Goal: Book appointment/travel/reservation

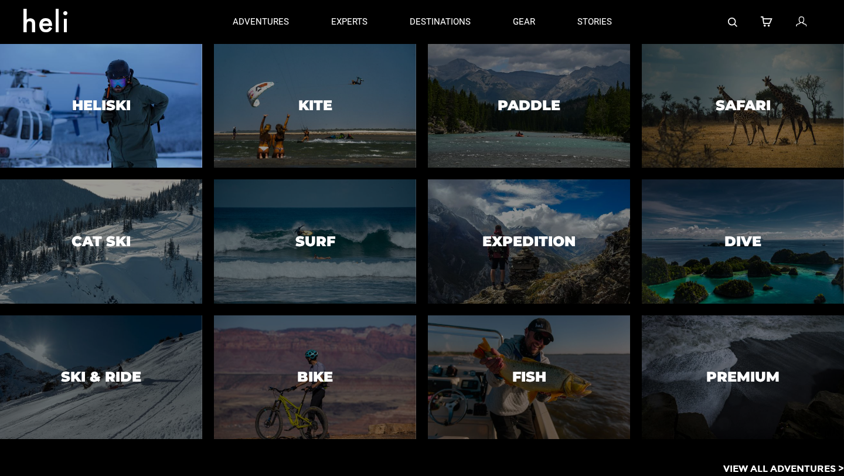
click at [114, 91] on div at bounding box center [101, 106] width 206 height 127
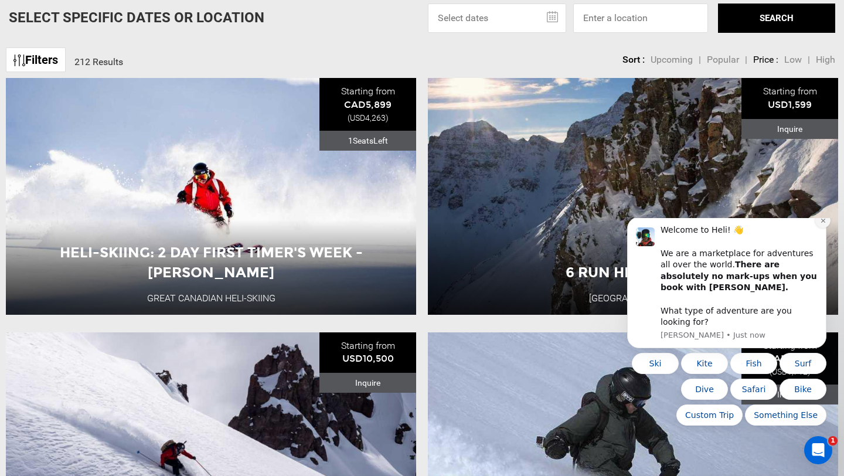
click at [826, 228] on button "Dismiss notification" at bounding box center [822, 220] width 15 height 15
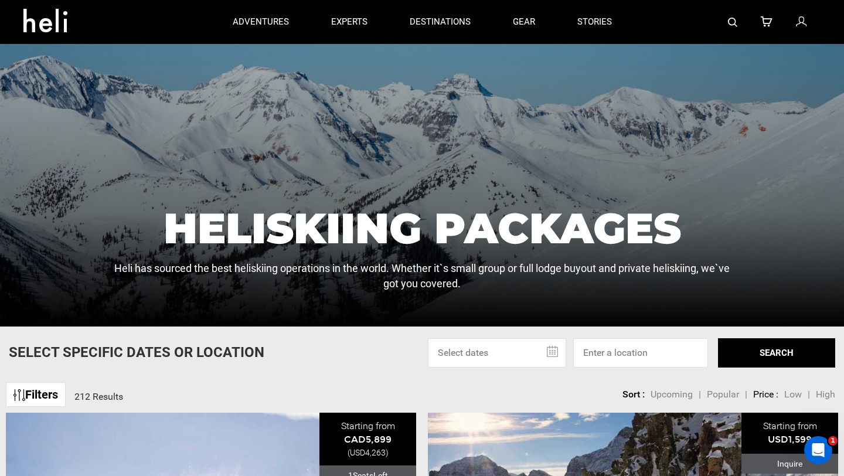
scroll to position [100, 0]
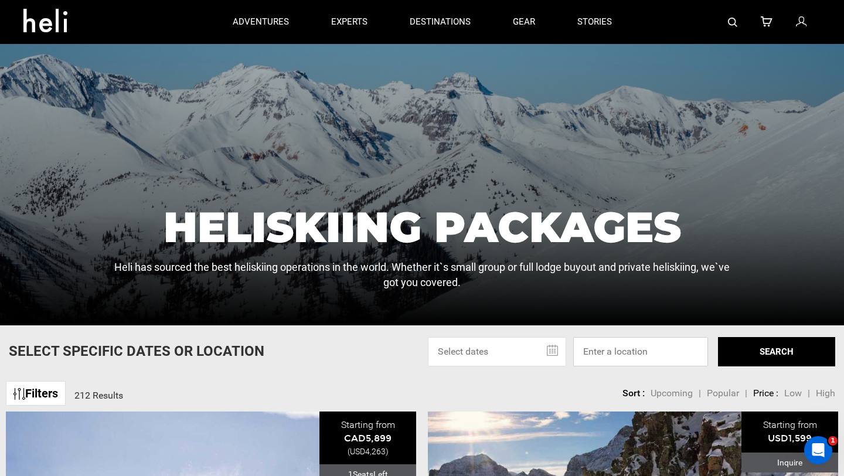
click at [628, 362] on input at bounding box center [640, 351] width 135 height 29
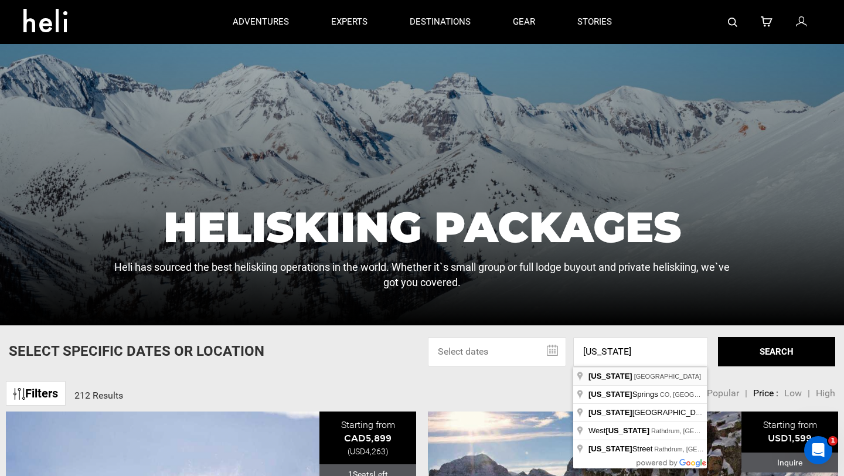
type input "[US_STATE], [GEOGRAPHIC_DATA]"
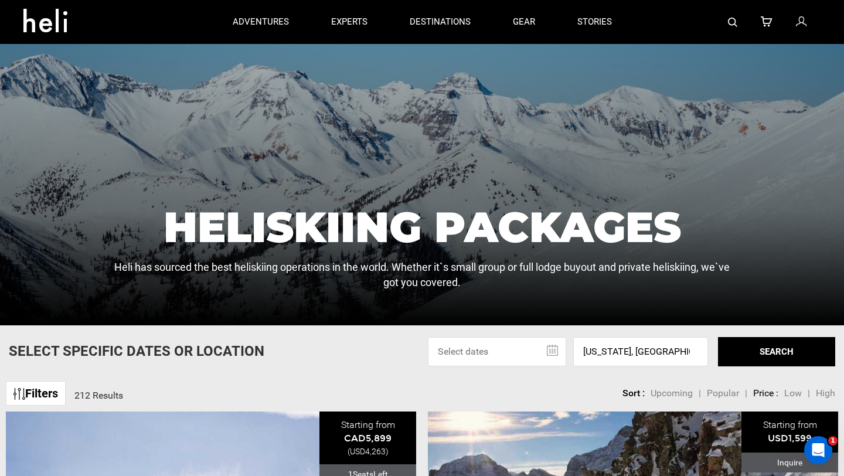
click at [783, 348] on button "SEARCH" at bounding box center [776, 351] width 117 height 29
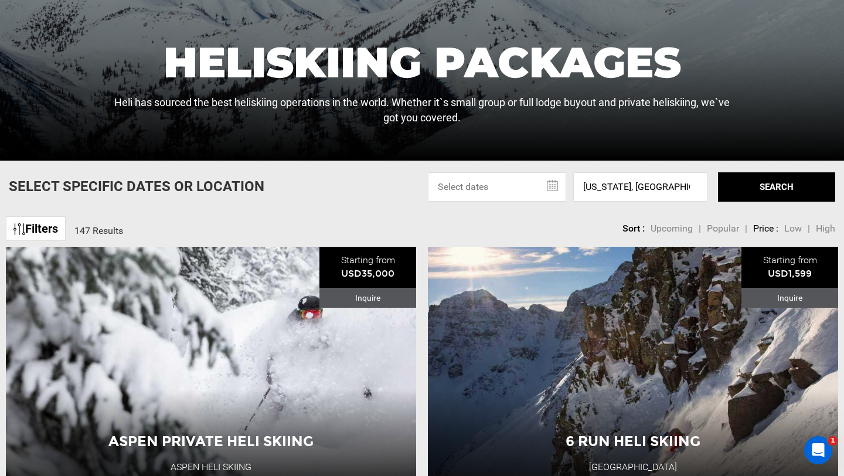
scroll to position [265, 0]
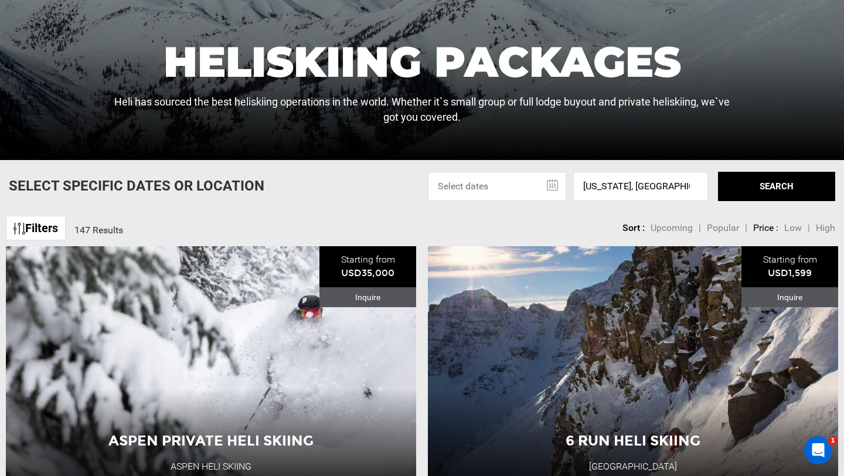
click at [513, 185] on input "text" at bounding box center [497, 186] width 138 height 29
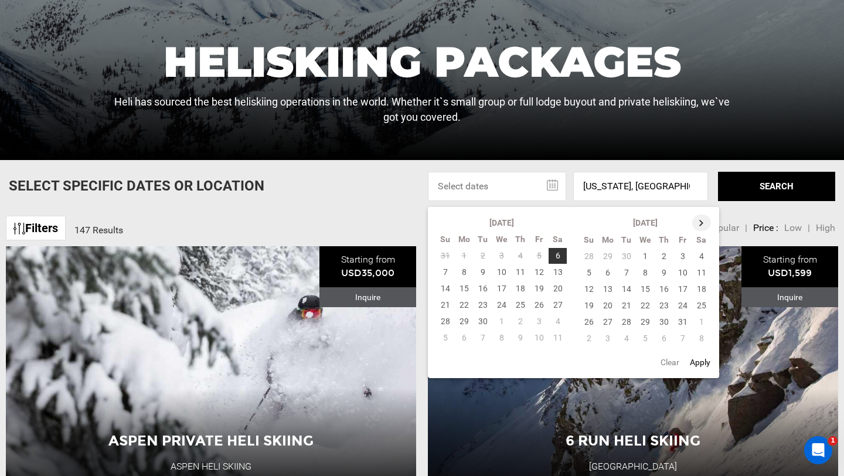
click at [698, 226] on th at bounding box center [701, 222] width 19 height 16
click at [698, 226] on th at bounding box center [702, 222] width 19 height 16
click at [605, 319] on td "23" at bounding box center [607, 322] width 19 height 16
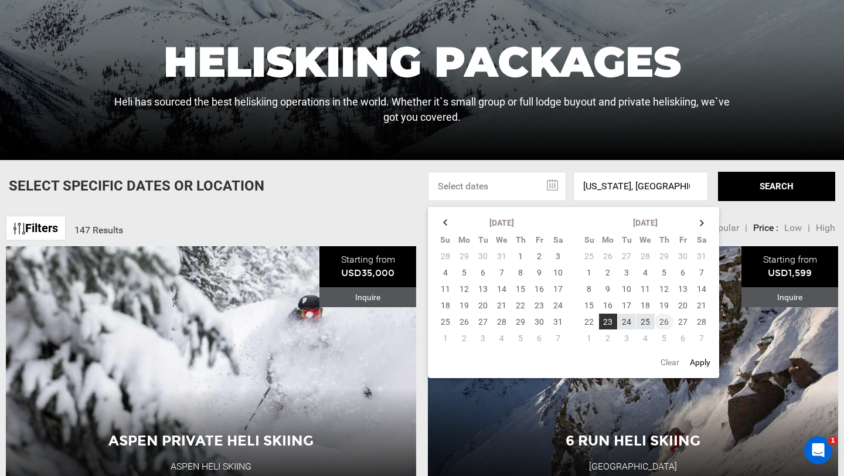
click at [665, 317] on td "26" at bounding box center [664, 322] width 19 height 16
click at [707, 365] on button "Apply" at bounding box center [700, 362] width 28 height 21
type input "[DATE] - [DATE]"
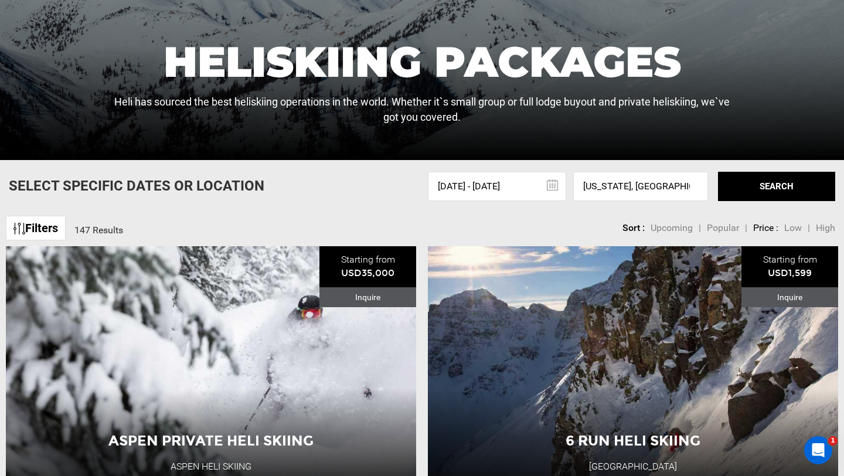
click at [769, 196] on button "SEARCH" at bounding box center [776, 186] width 117 height 29
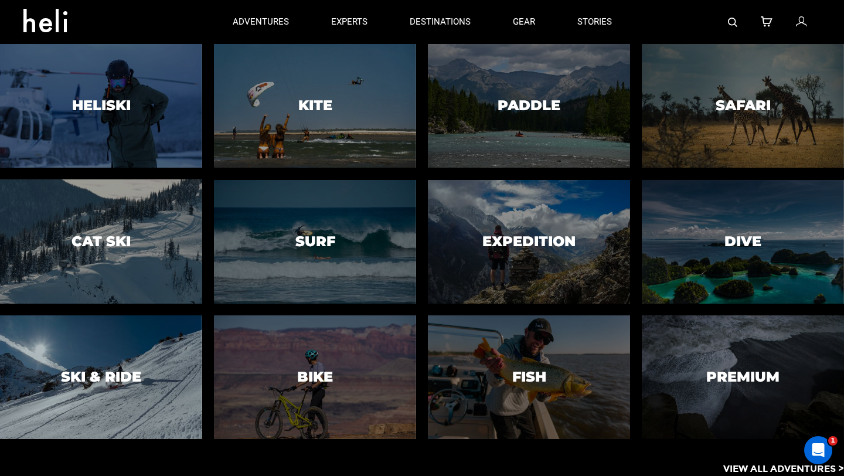
click at [144, 399] on div at bounding box center [101, 377] width 206 height 127
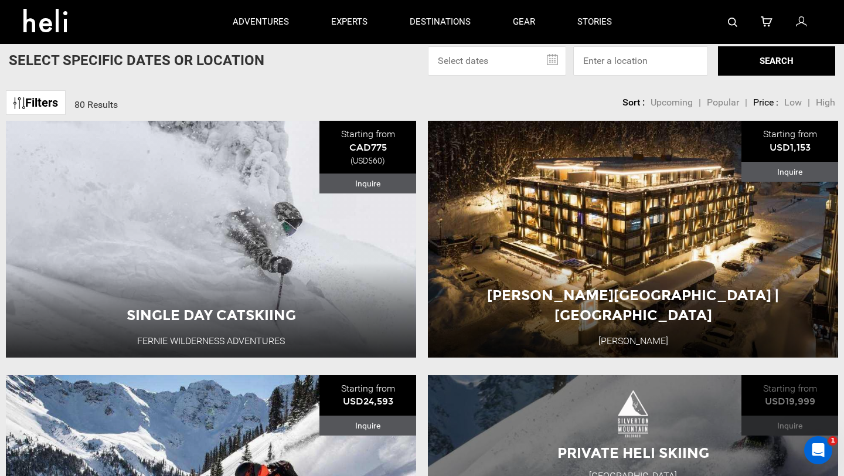
scroll to position [390, 0]
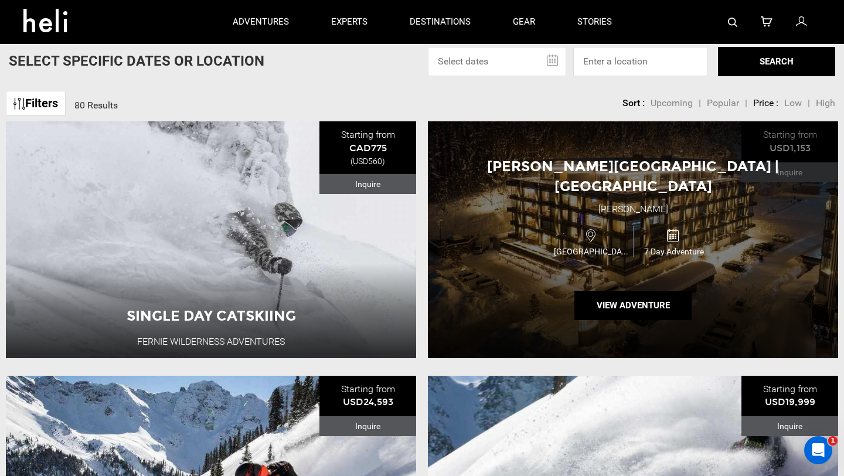
click at [719, 268] on div "[PERSON_NAME][GEOGRAPHIC_DATA] | [GEOGRAPHIC_DATA] [GEOGRAPHIC_DATA][PERSON_NAM…" at bounding box center [633, 239] width 410 height 236
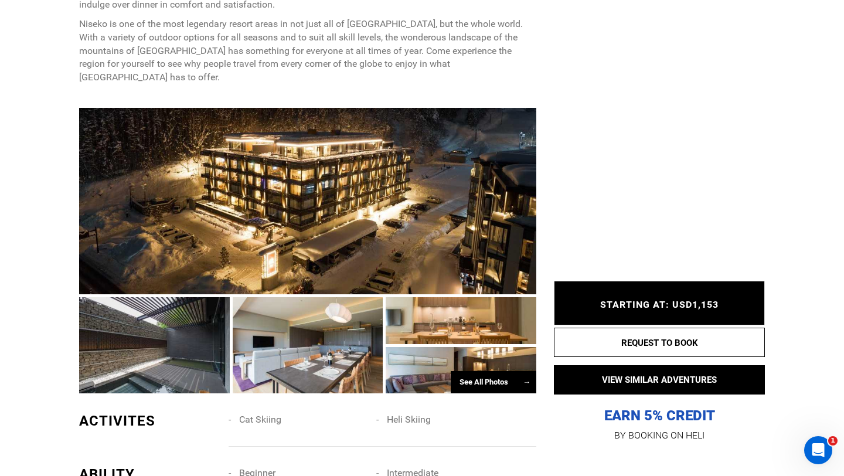
scroll to position [609, 0]
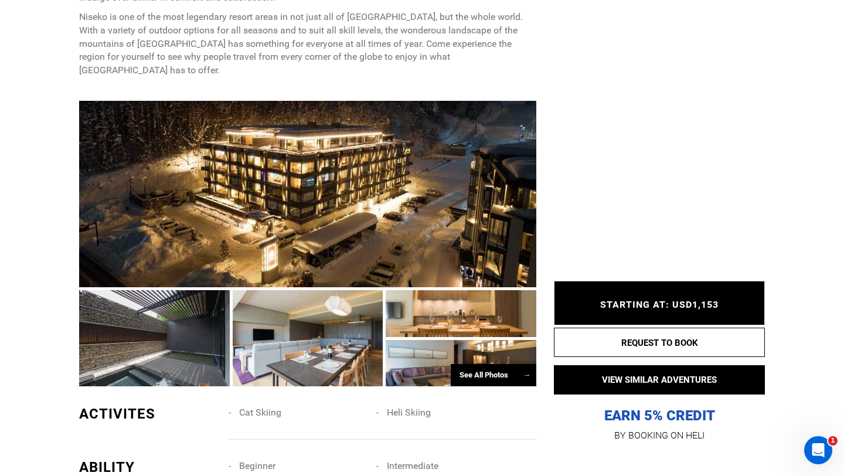
click at [491, 364] on div "See All Photos →" at bounding box center [494, 375] width 86 height 23
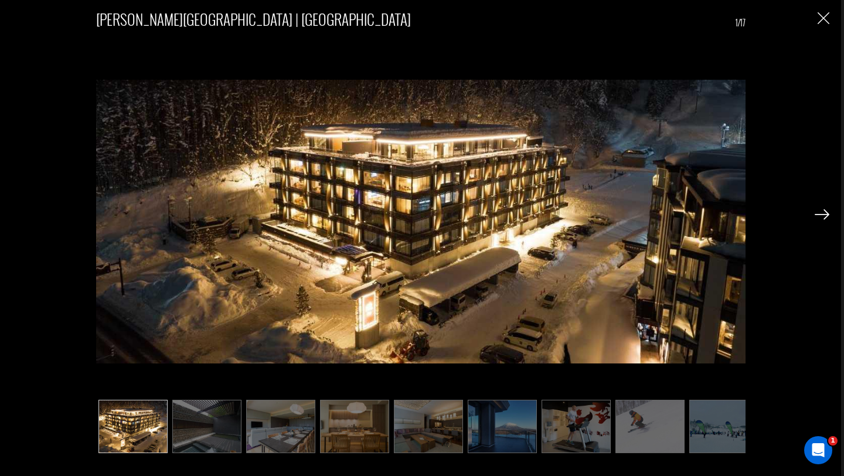
click at [823, 217] on img at bounding box center [822, 214] width 15 height 11
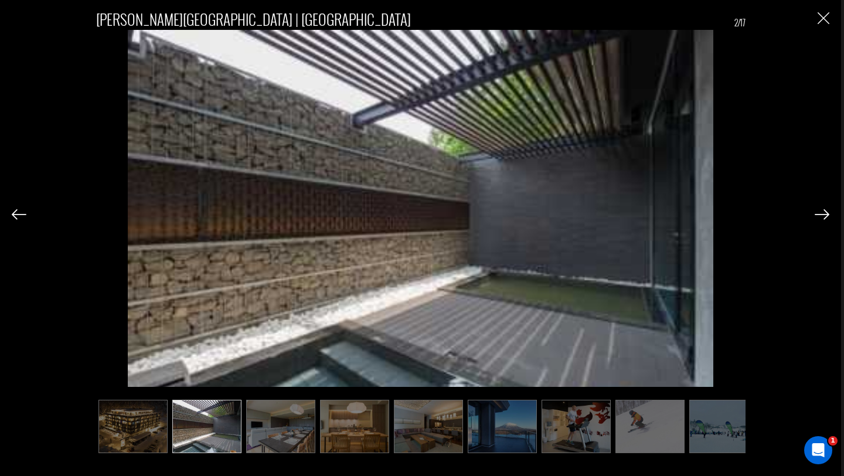
click at [823, 217] on img at bounding box center [822, 214] width 15 height 11
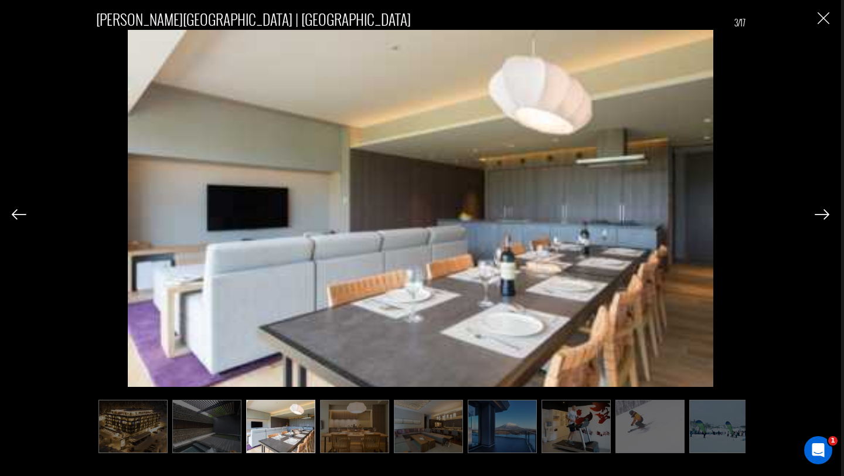
click at [823, 217] on img at bounding box center [822, 214] width 15 height 11
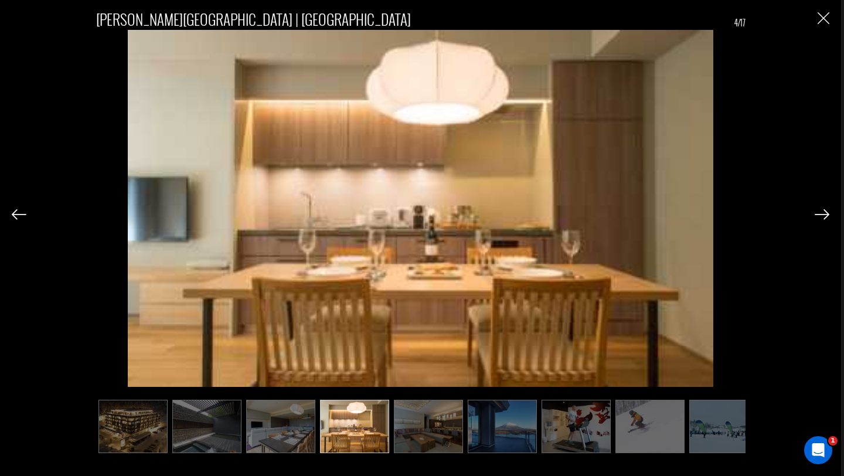
click at [823, 217] on img at bounding box center [822, 214] width 15 height 11
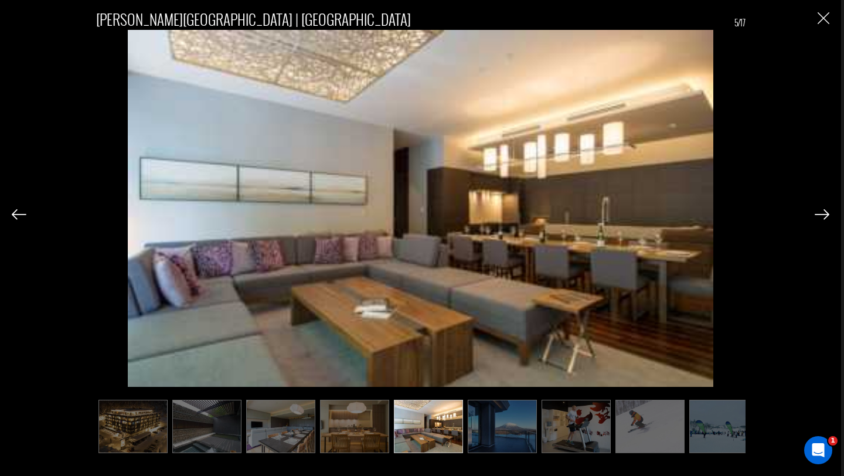
click at [823, 217] on img at bounding box center [822, 214] width 15 height 11
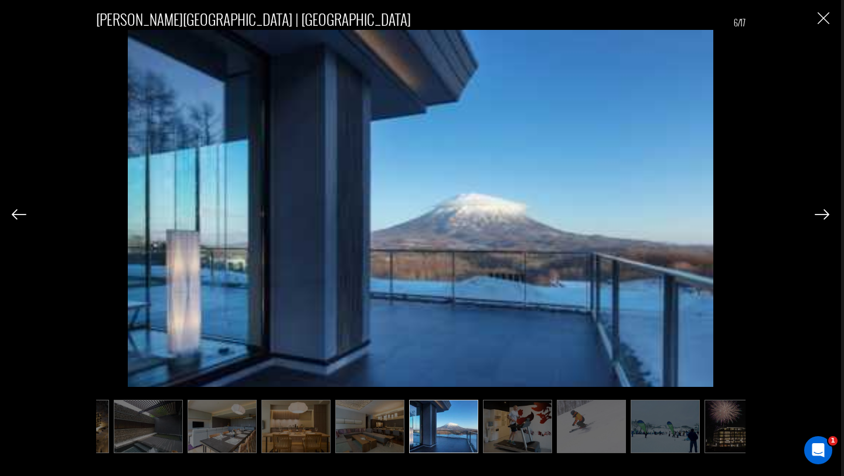
click at [823, 217] on img at bounding box center [822, 214] width 15 height 11
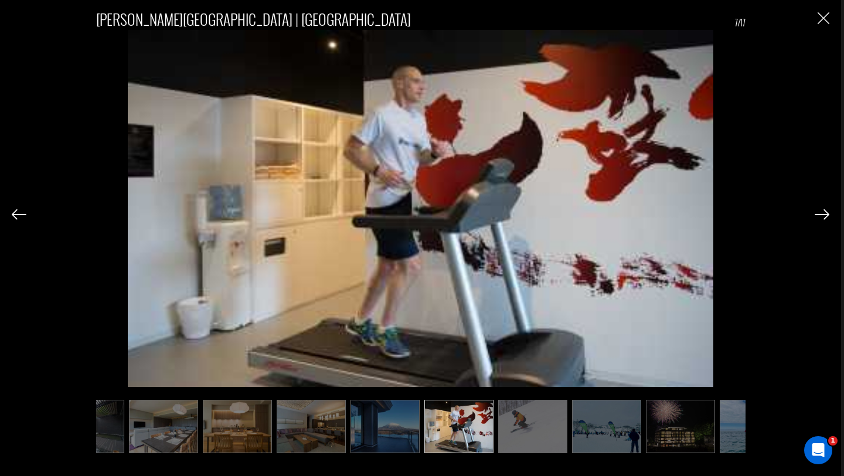
click at [823, 217] on img at bounding box center [822, 214] width 15 height 11
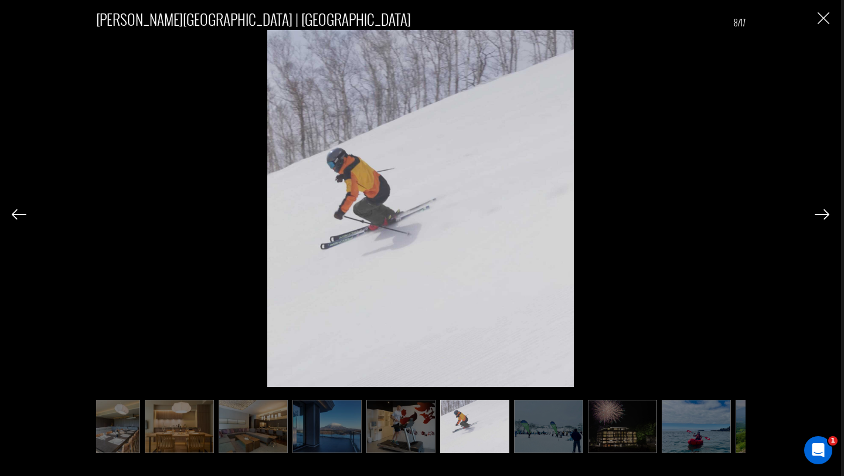
click at [823, 217] on img at bounding box center [822, 214] width 15 height 11
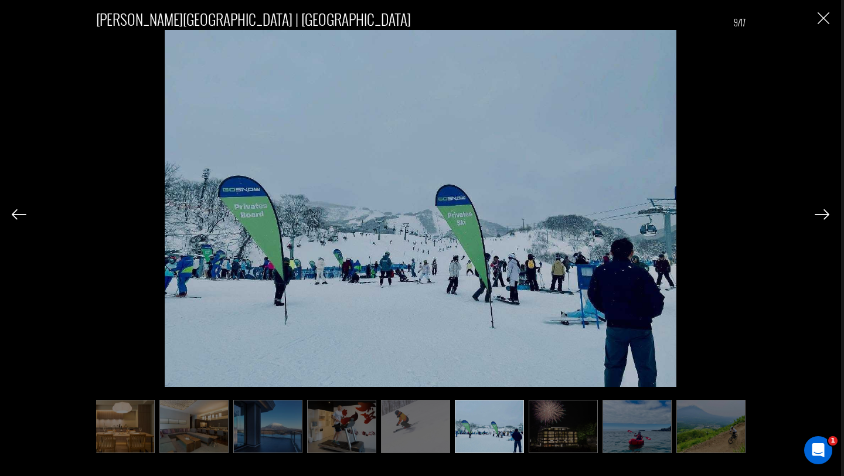
click at [824, 217] on img at bounding box center [822, 214] width 15 height 11
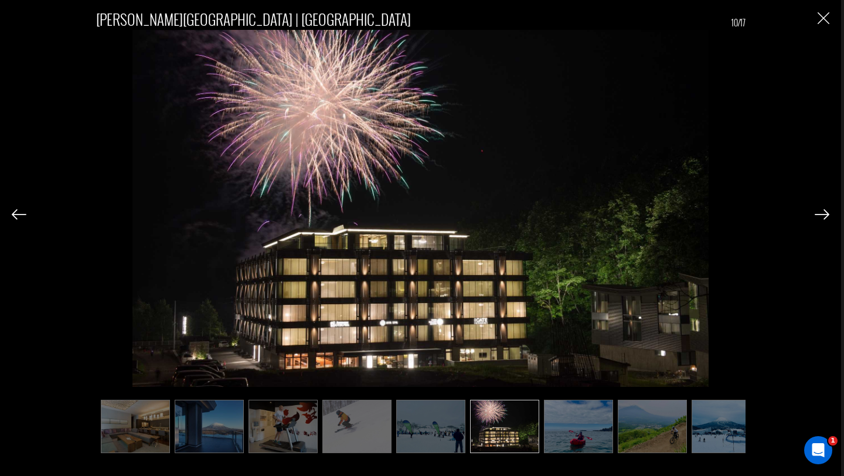
click at [824, 217] on img at bounding box center [822, 214] width 15 height 11
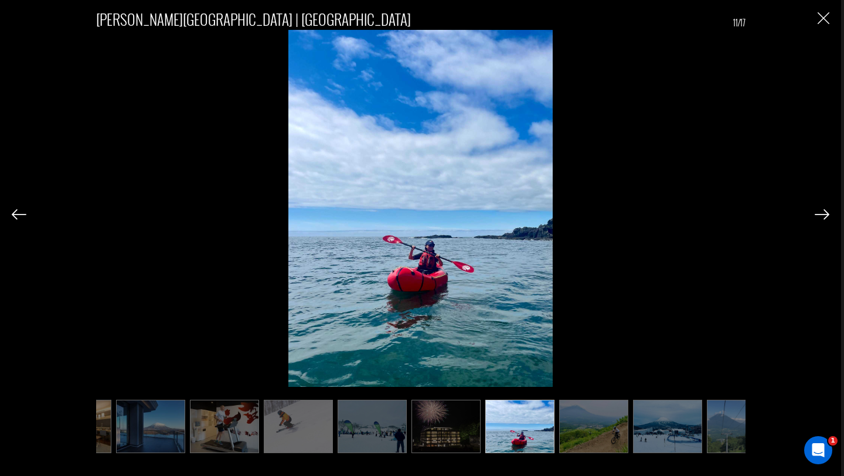
click at [824, 217] on img at bounding box center [822, 214] width 15 height 11
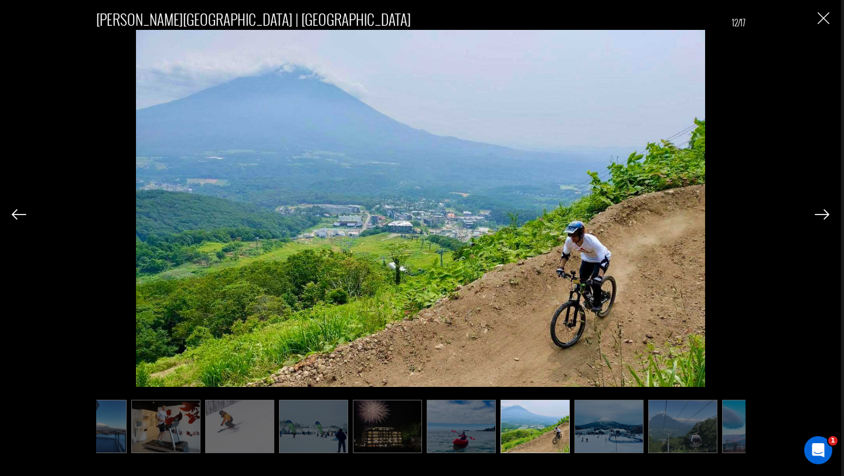
click at [824, 217] on img at bounding box center [822, 214] width 15 height 11
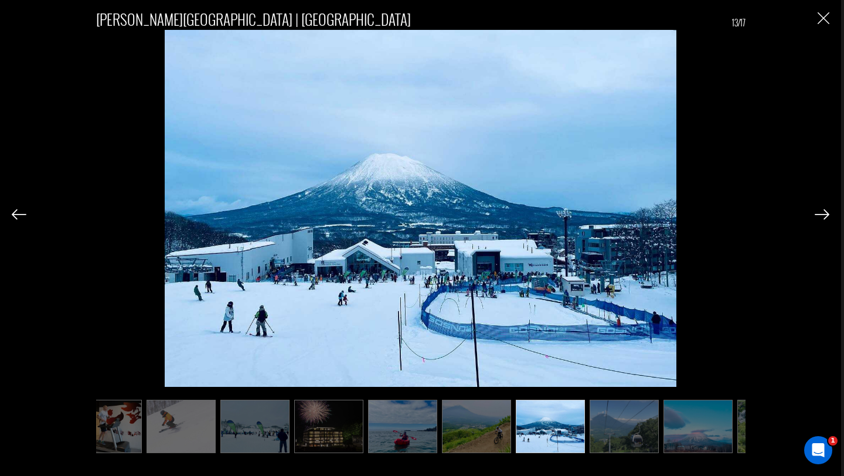
click at [824, 217] on img at bounding box center [822, 214] width 15 height 11
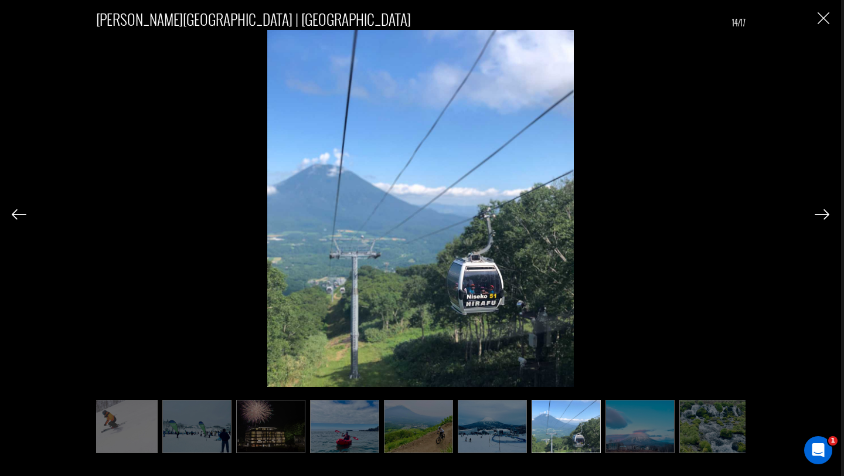
click at [824, 217] on img at bounding box center [822, 214] width 15 height 11
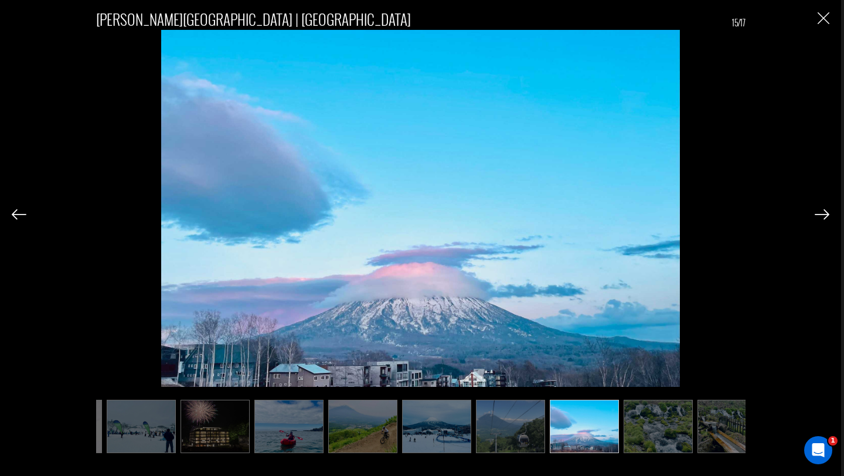
click at [824, 217] on img at bounding box center [822, 214] width 15 height 11
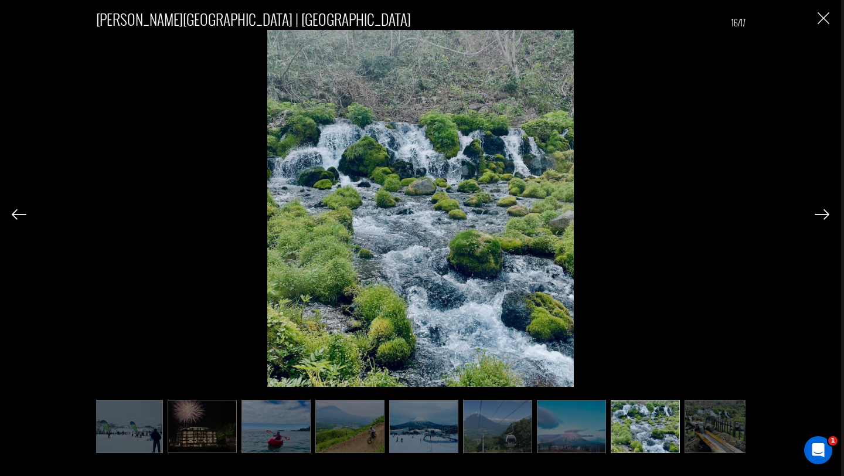
scroll to position [0, 606]
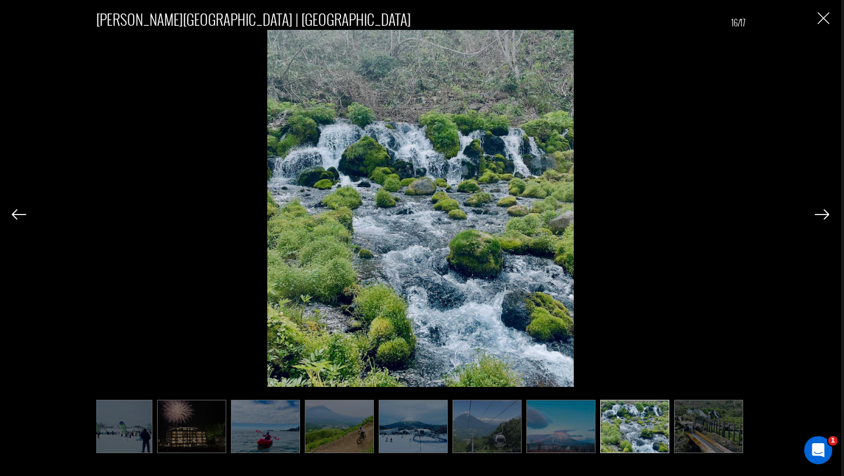
click at [824, 217] on img at bounding box center [822, 214] width 15 height 11
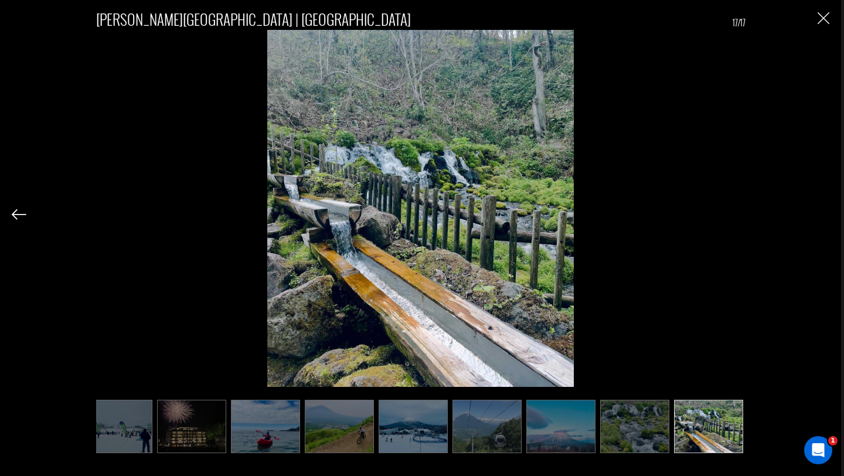
click at [824, 217] on div "[PERSON_NAME][GEOGRAPHIC_DATA] | [GEOGRAPHIC_DATA] 17/17" at bounding box center [421, 226] width 818 height 452
click at [819, 31] on div "[PERSON_NAME][GEOGRAPHIC_DATA] | [GEOGRAPHIC_DATA] 17/17" at bounding box center [421, 226] width 818 height 452
click at [828, 20] on img "Close" at bounding box center [824, 18] width 12 height 12
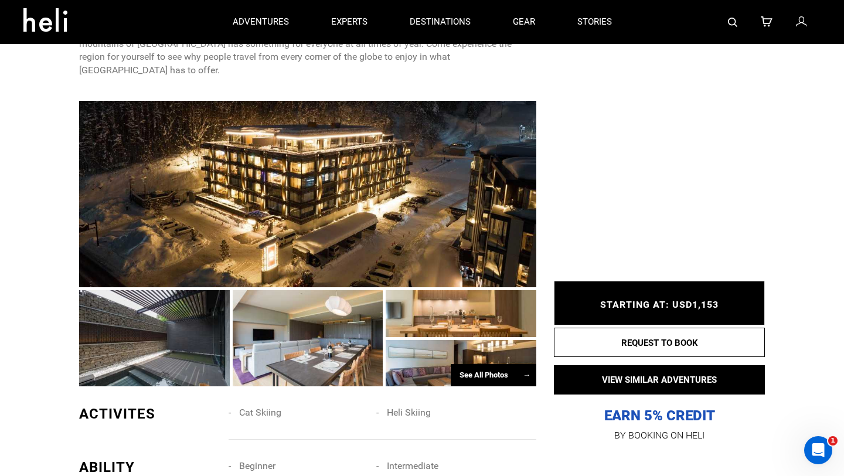
scroll to position [0, 0]
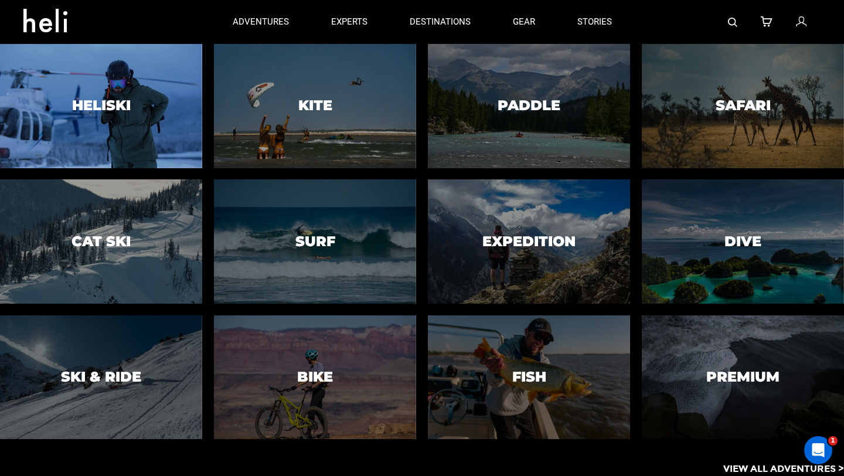
click at [127, 125] on div at bounding box center [101, 106] width 206 height 127
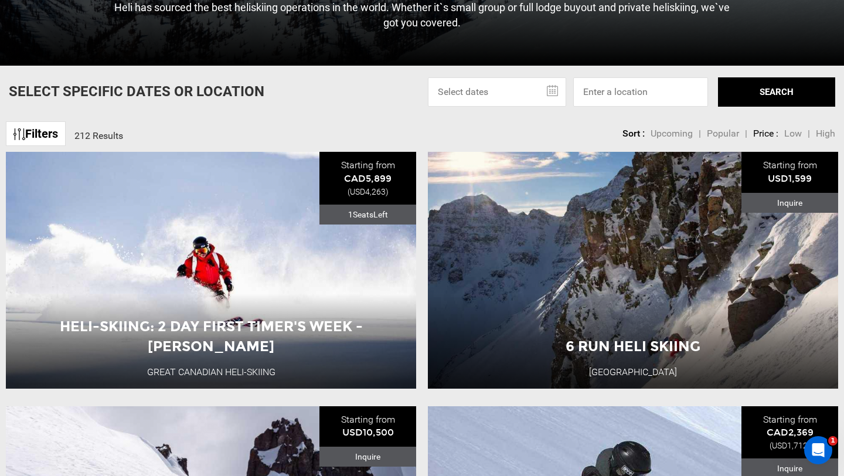
scroll to position [374, 0]
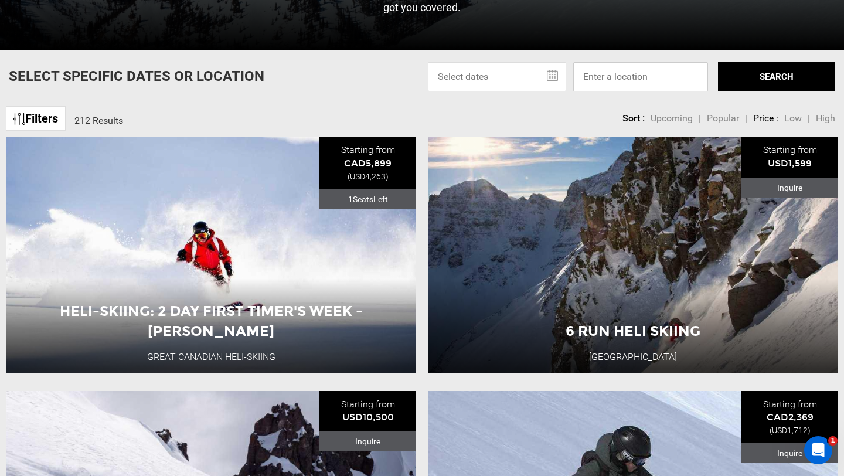
click at [626, 73] on input at bounding box center [640, 76] width 135 height 29
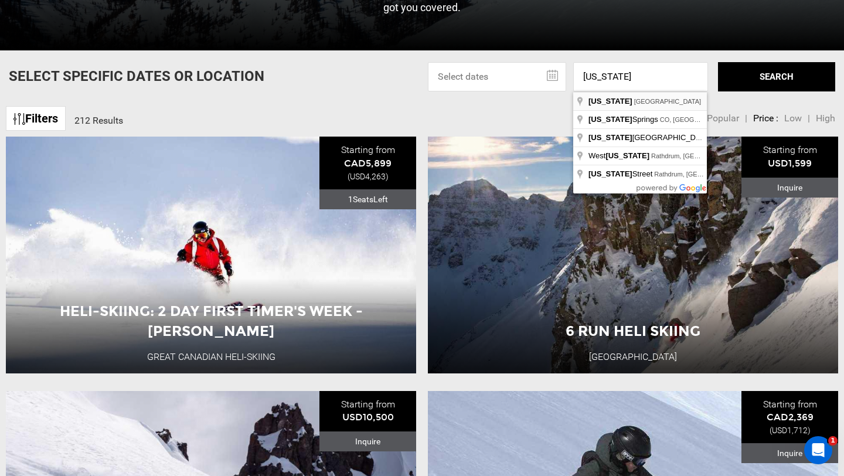
type input "[US_STATE], [GEOGRAPHIC_DATA]"
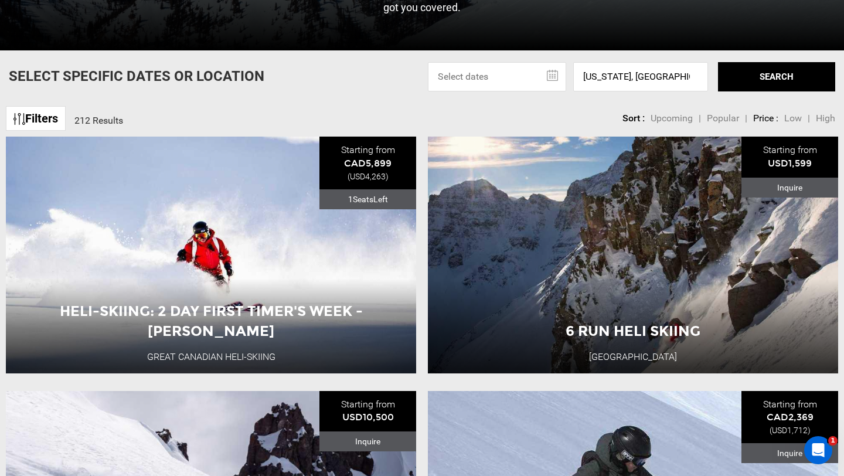
click at [768, 70] on button "SEARCH" at bounding box center [776, 76] width 117 height 29
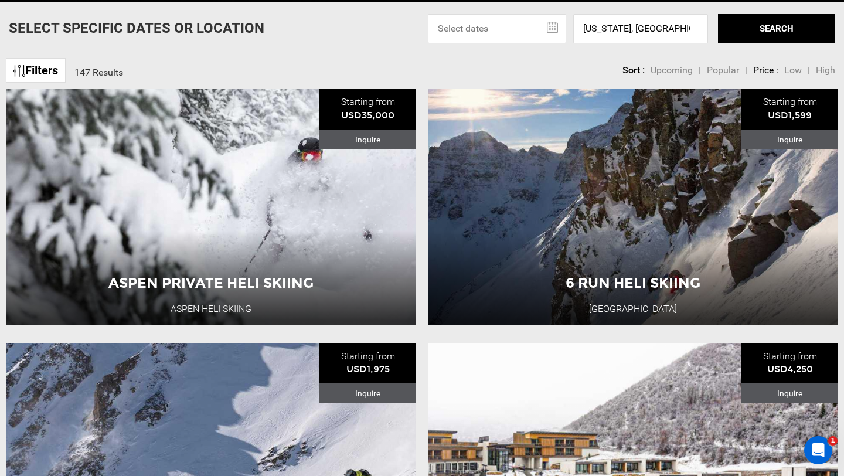
scroll to position [424, 0]
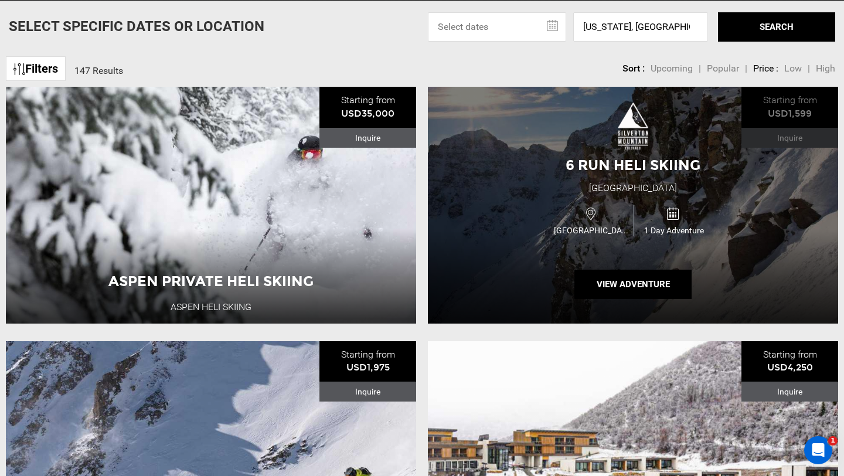
click at [564, 209] on div "[GEOGRAPHIC_DATA]" at bounding box center [592, 220] width 82 height 31
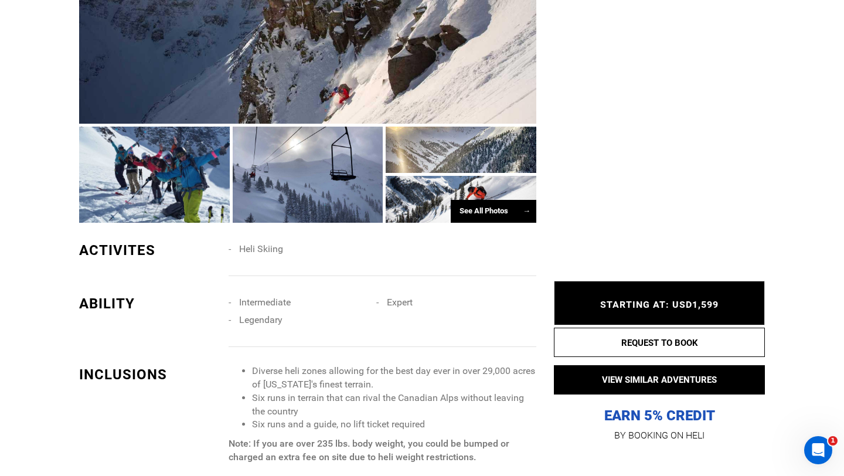
scroll to position [734, 0]
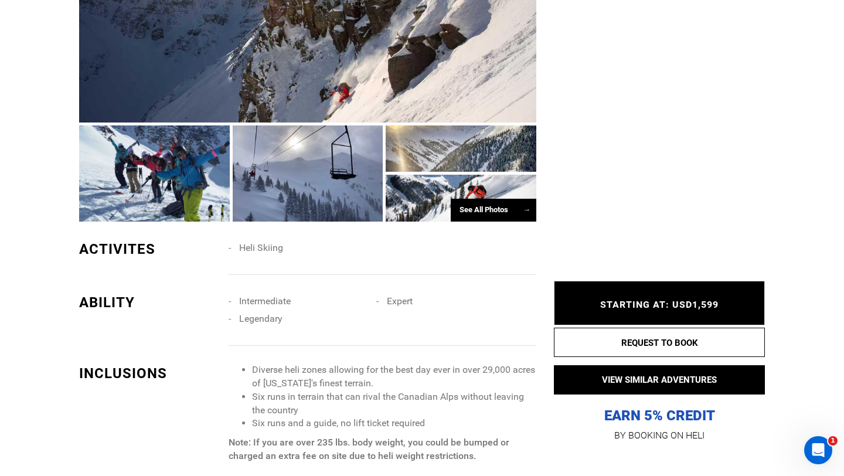
click at [479, 212] on div "See All Photos →" at bounding box center [494, 210] width 86 height 23
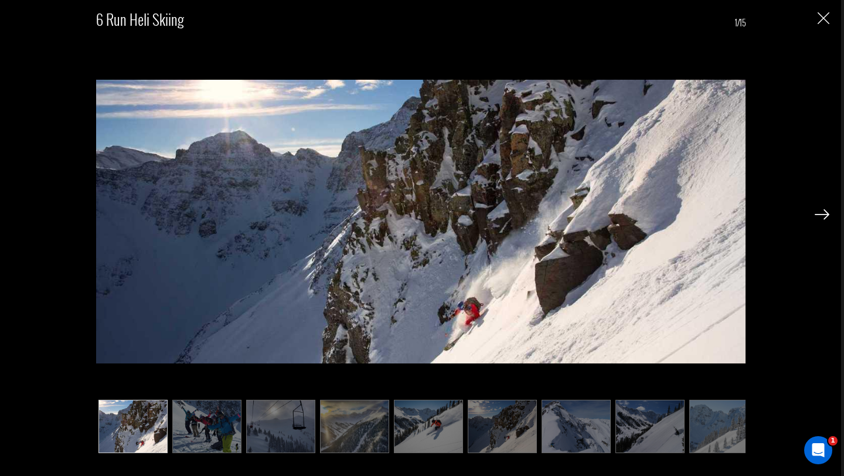
click at [191, 430] on img at bounding box center [206, 426] width 69 height 53
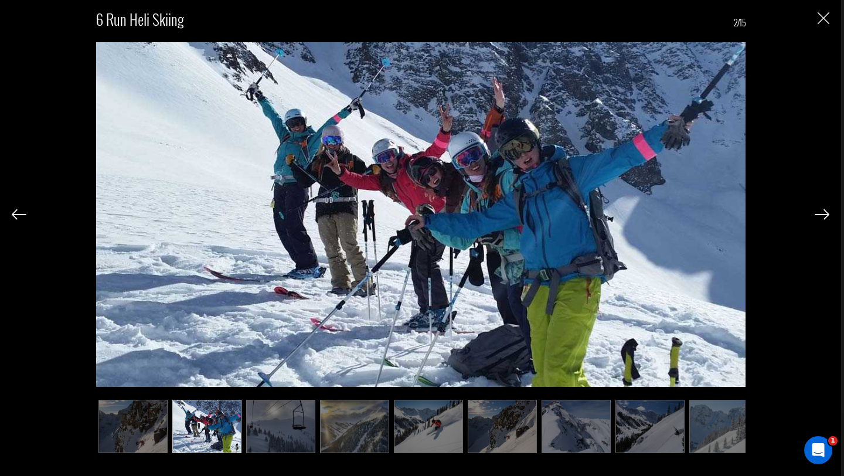
click at [302, 413] on img at bounding box center [280, 426] width 69 height 53
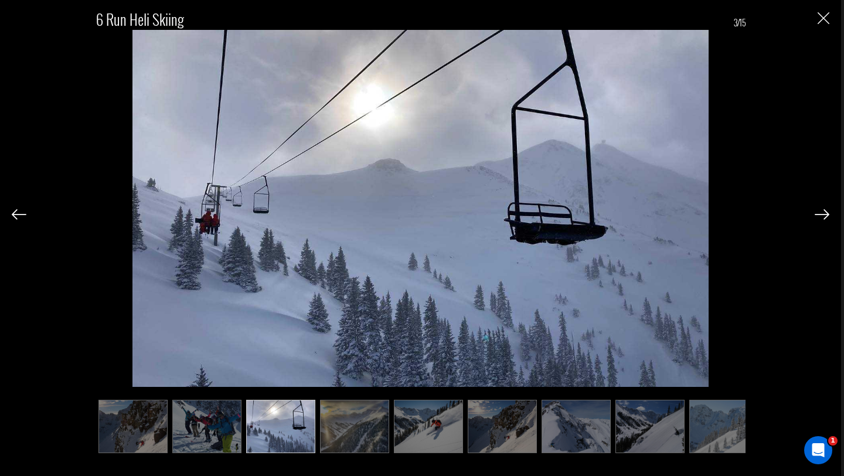
click at [369, 423] on img at bounding box center [354, 426] width 69 height 53
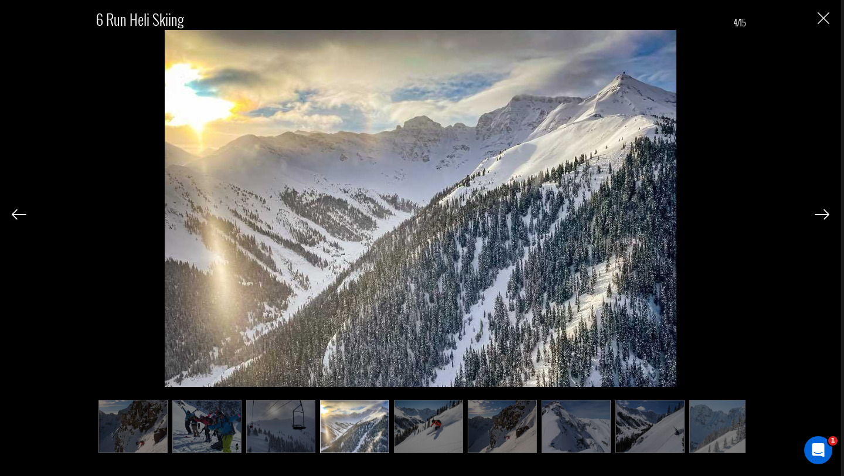
click at [436, 425] on img at bounding box center [428, 426] width 69 height 53
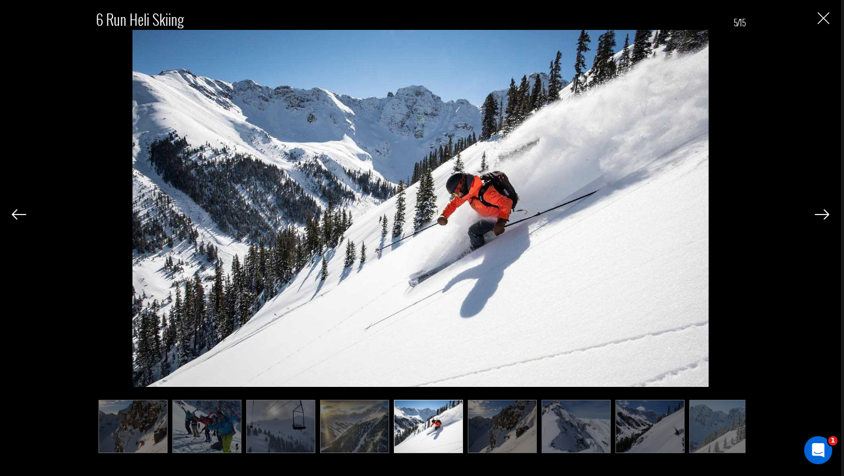
click at [499, 425] on img at bounding box center [502, 426] width 69 height 53
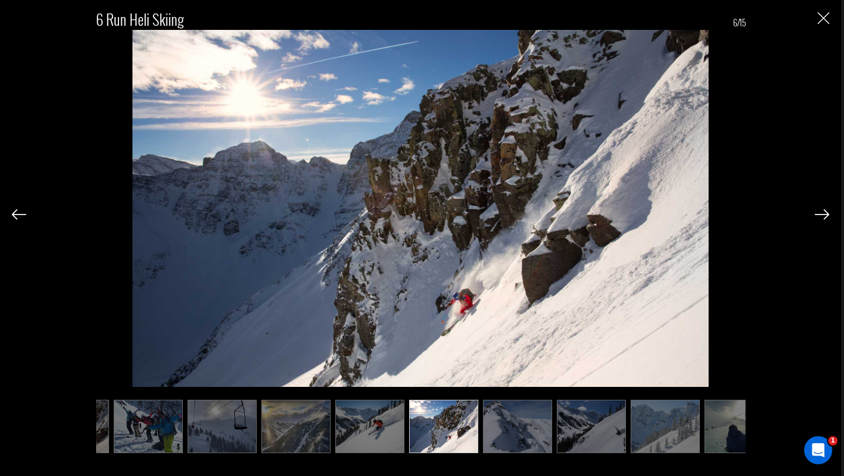
click at [547, 430] on img at bounding box center [517, 426] width 69 height 53
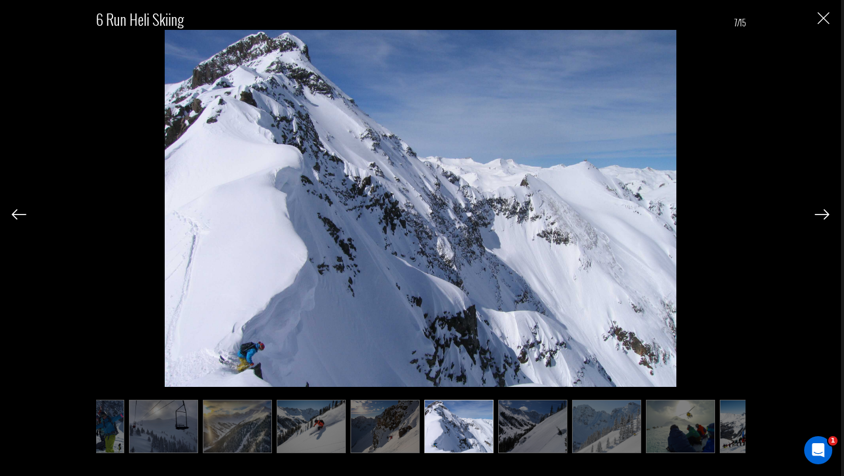
click at [549, 433] on img at bounding box center [532, 426] width 69 height 53
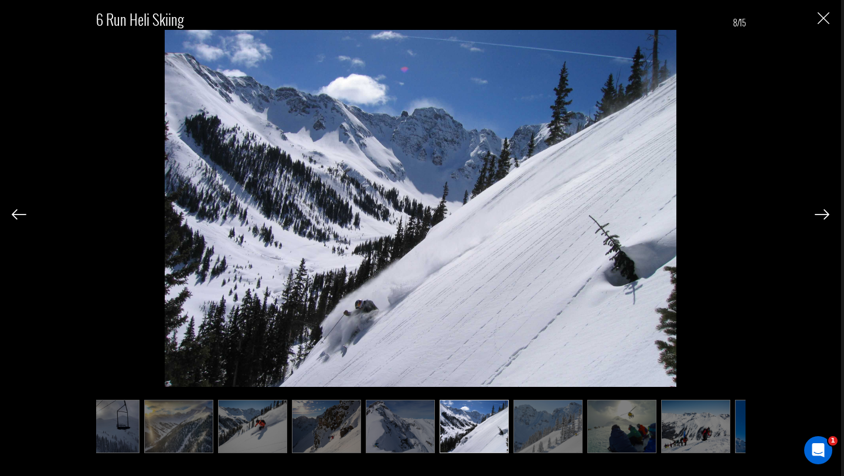
click at [367, 428] on img at bounding box center [400, 426] width 69 height 53
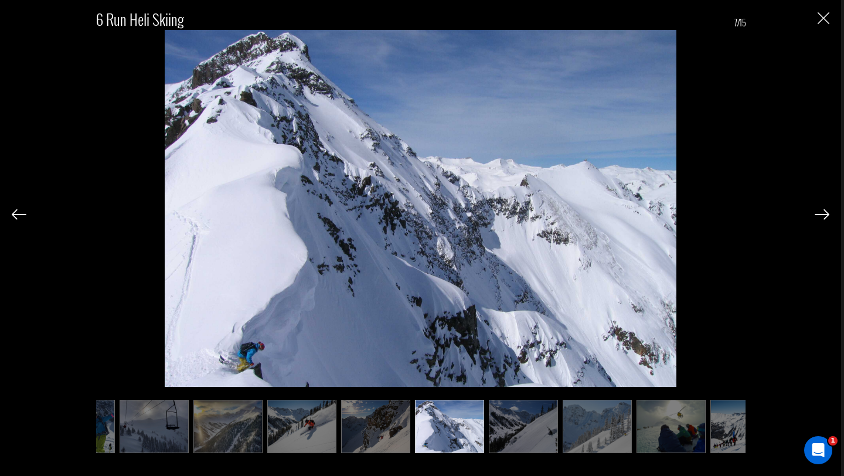
scroll to position [0, 117]
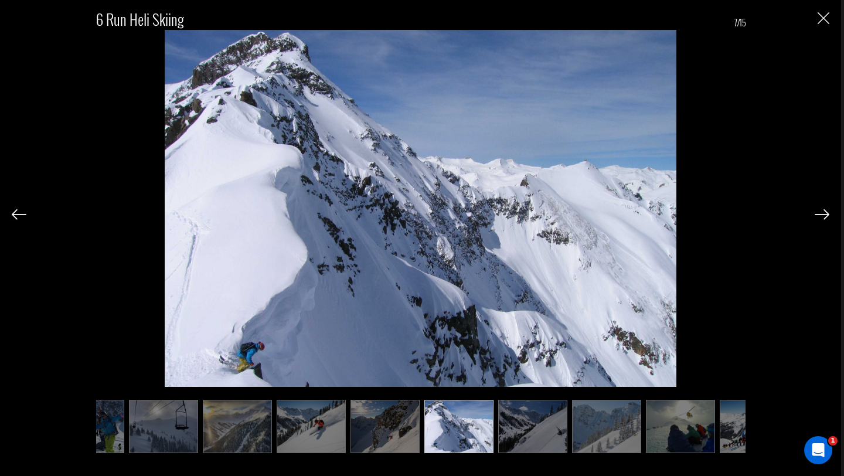
click at [538, 449] on img at bounding box center [532, 426] width 69 height 53
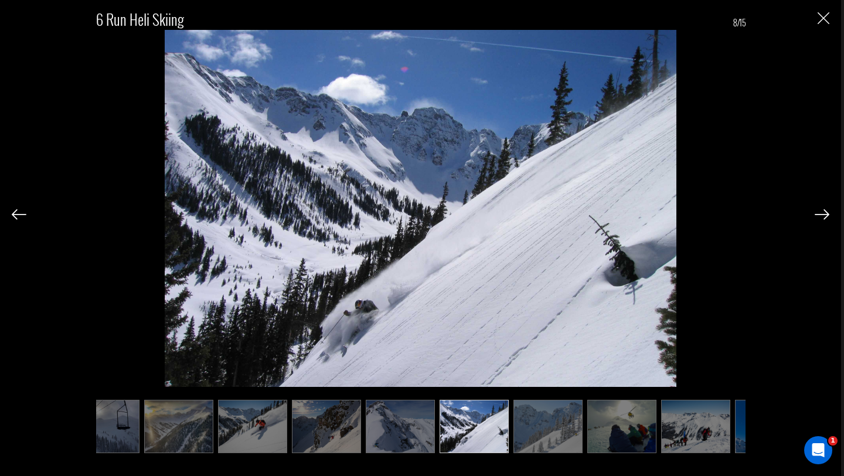
click at [547, 433] on img at bounding box center [547, 426] width 69 height 53
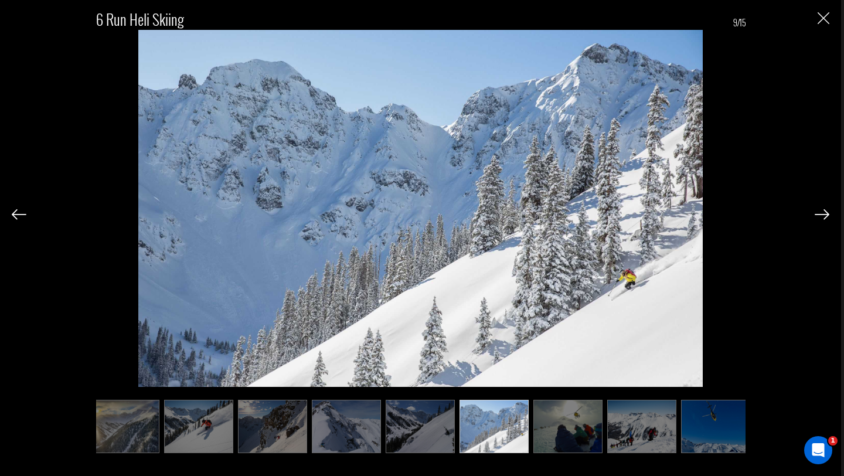
click at [591, 428] on img at bounding box center [567, 426] width 69 height 53
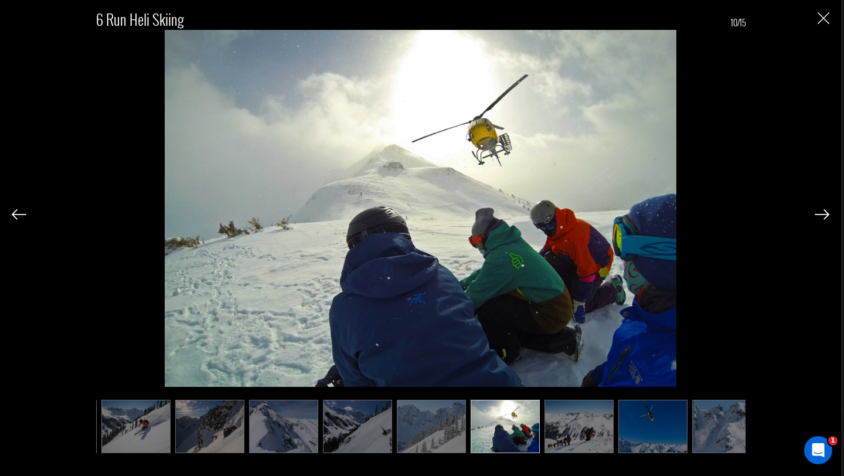
scroll to position [0, 292]
click at [649, 436] on img at bounding box center [652, 426] width 69 height 53
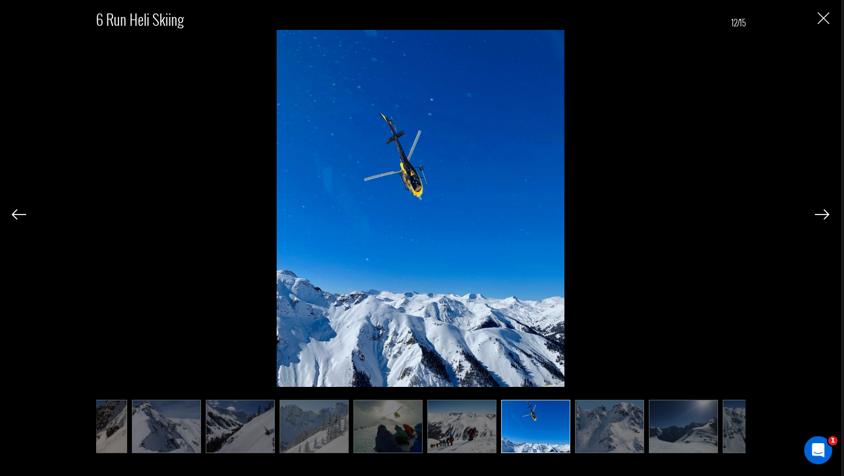
click at [655, 438] on img at bounding box center [683, 426] width 69 height 53
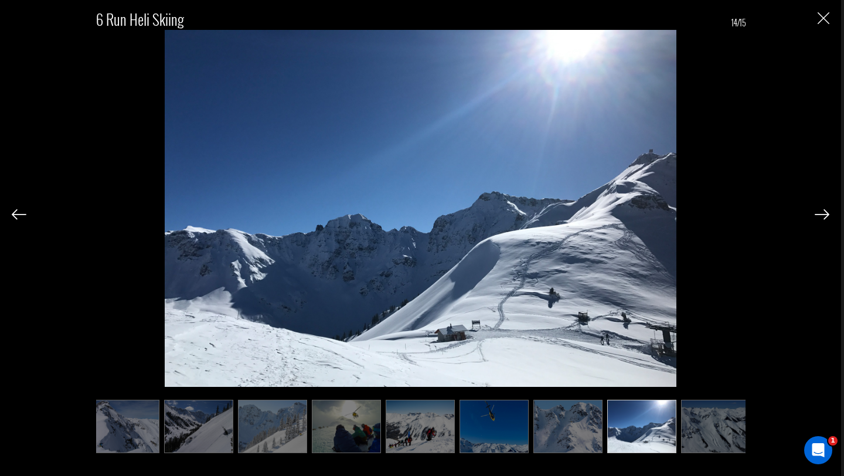
scroll to position [0, 458]
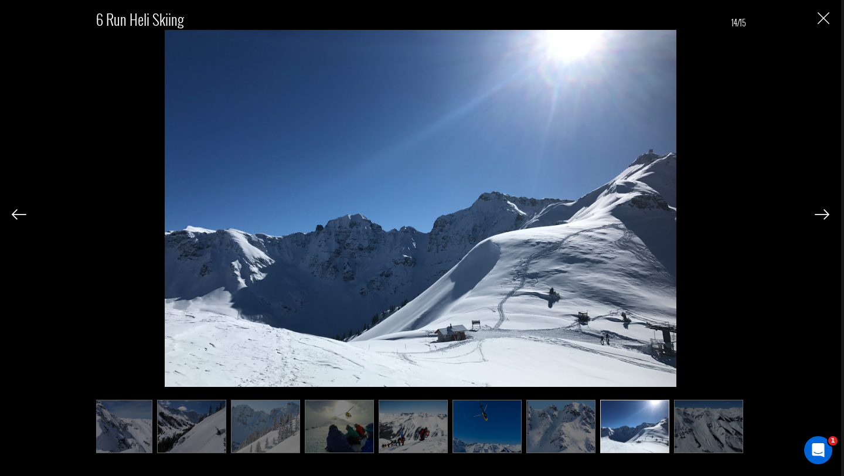
click at [670, 435] on ul at bounding box center [420, 426] width 649 height 53
click at [705, 433] on img at bounding box center [708, 426] width 69 height 53
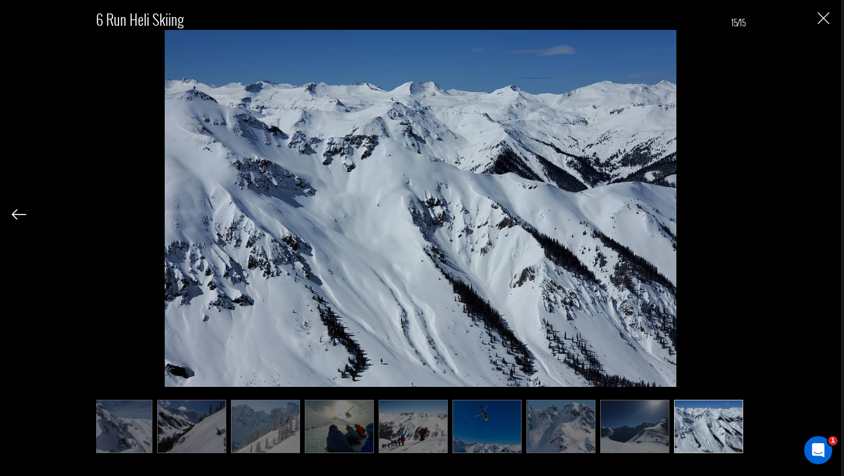
scroll to position [1031, 0]
click at [824, 24] on img "Close" at bounding box center [824, 18] width 12 height 12
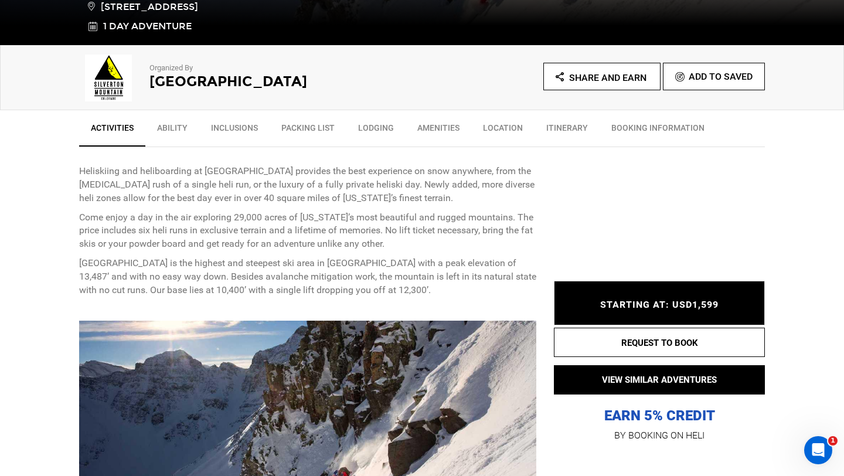
scroll to position [357, 0]
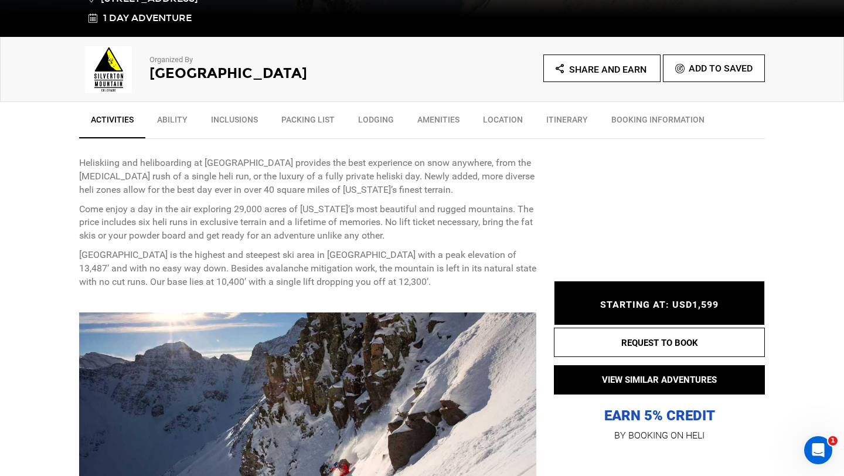
click at [168, 114] on link "Ability" at bounding box center [172, 122] width 54 height 29
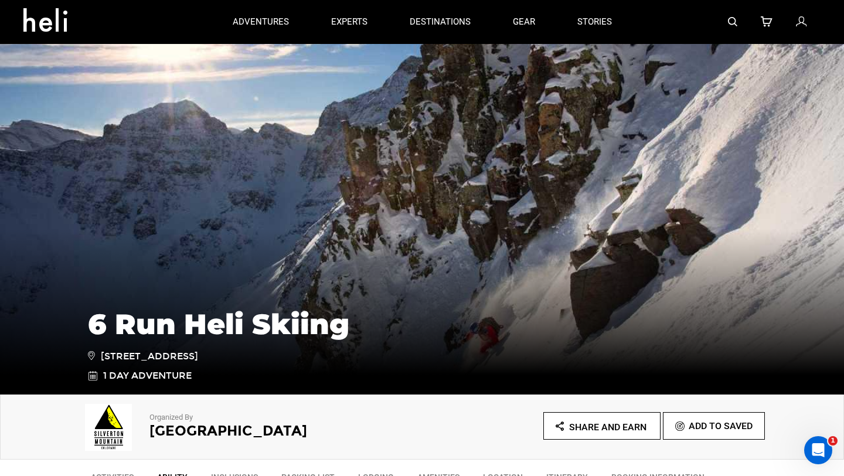
scroll to position [138, 0]
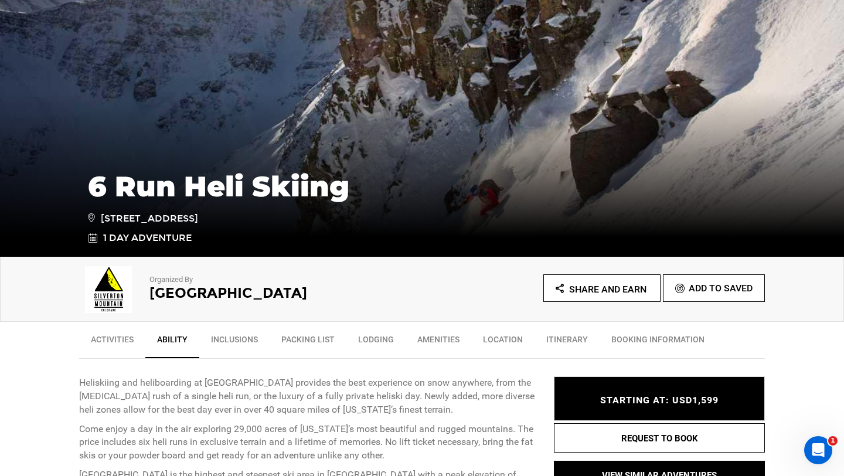
click at [563, 337] on link "Itinerary" at bounding box center [566, 342] width 65 height 29
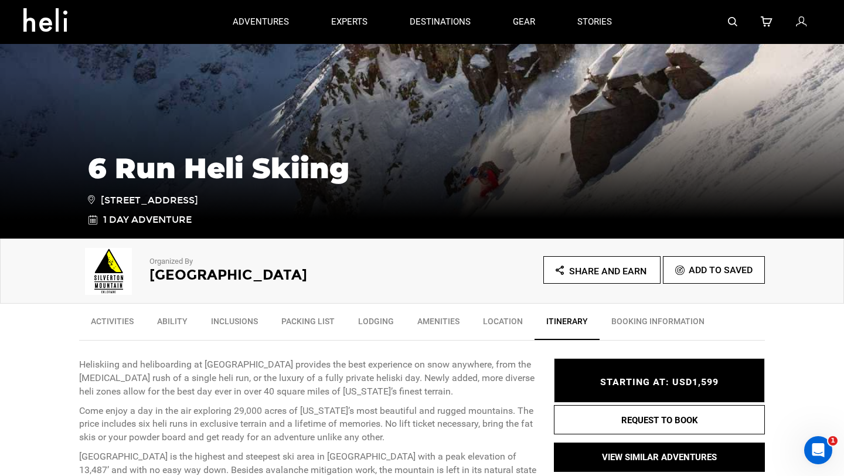
scroll to position [155, 0]
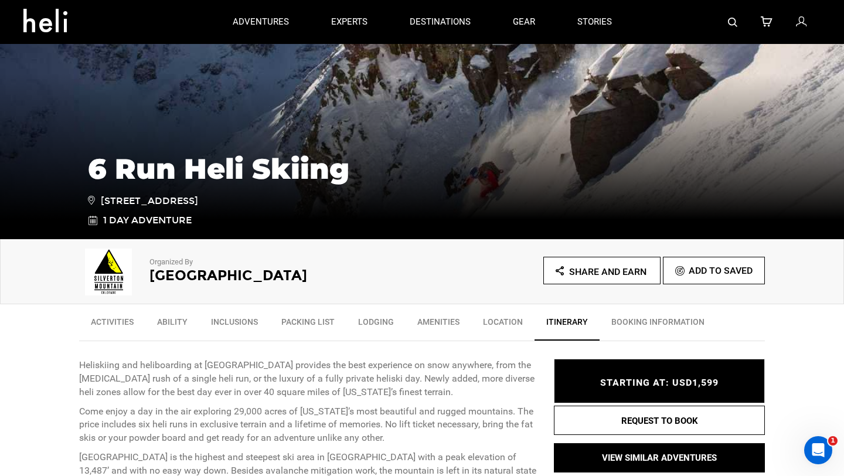
click at [656, 318] on link "BOOKING INFORMATION" at bounding box center [658, 324] width 117 height 29
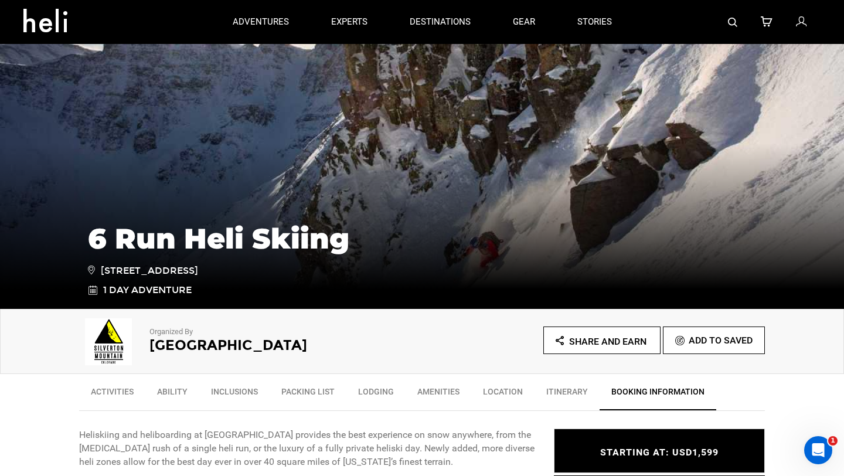
scroll to position [87, 0]
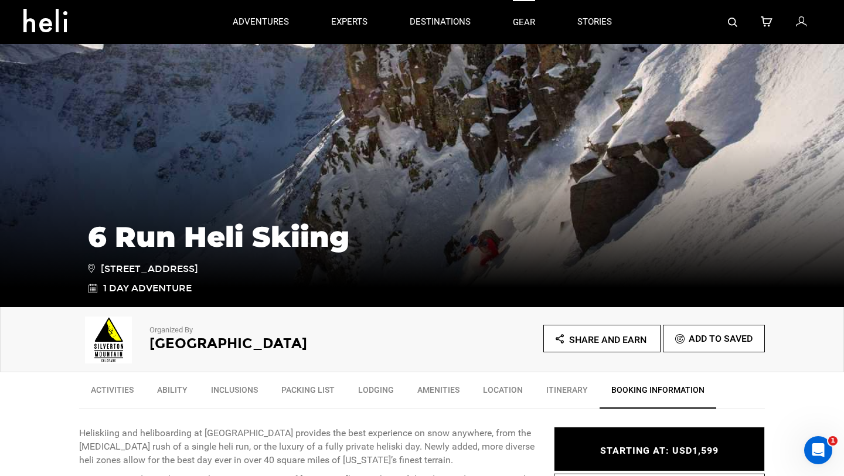
click at [527, 23] on link "gear" at bounding box center [524, 22] width 22 height 44
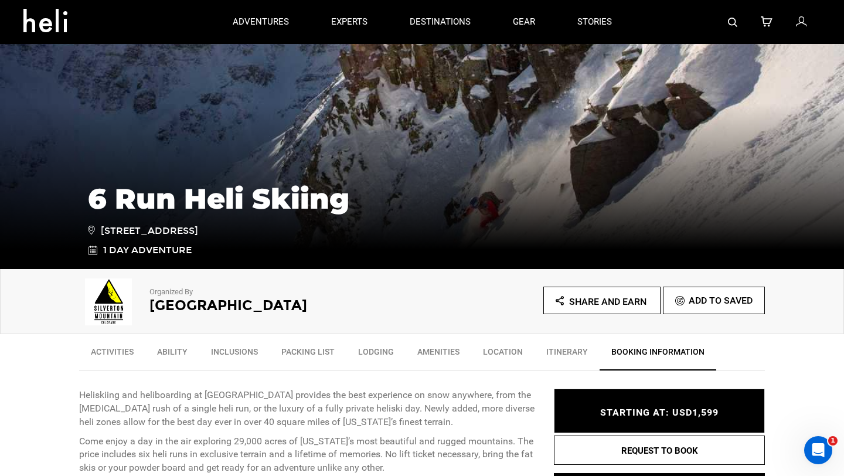
scroll to position [0, 0]
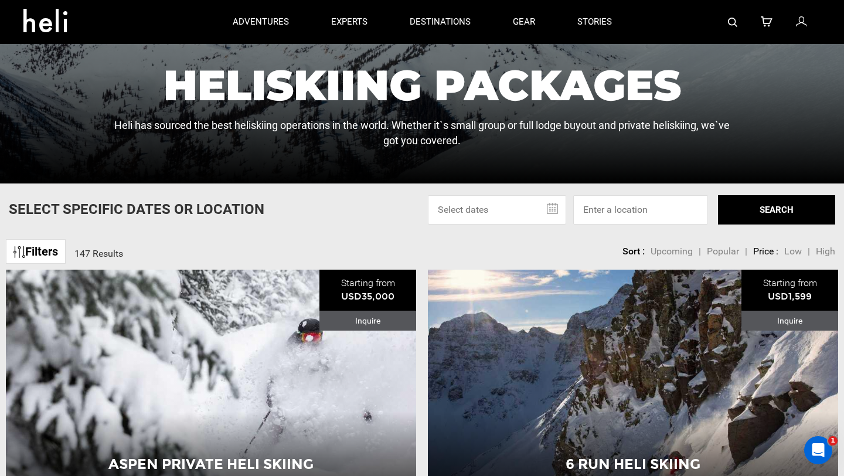
scroll to position [29, 0]
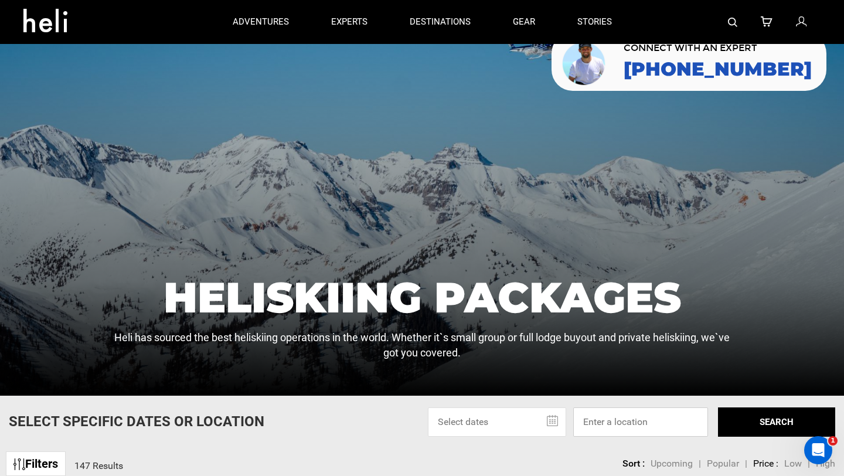
click at [617, 420] on input at bounding box center [640, 421] width 135 height 29
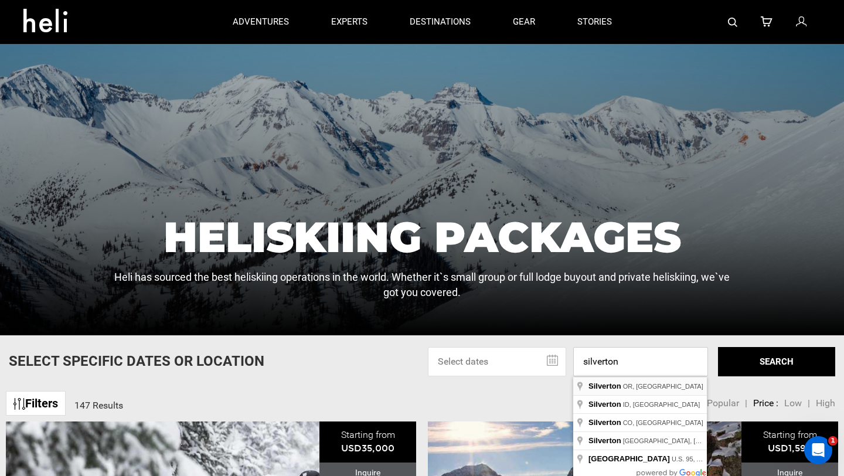
scroll to position [90, 0]
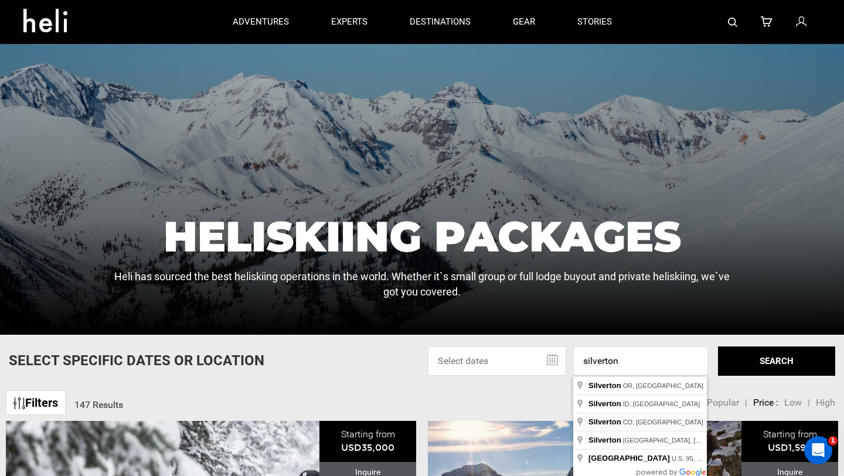
type input "Silverton, [GEOGRAPHIC_DATA], [GEOGRAPHIC_DATA]"
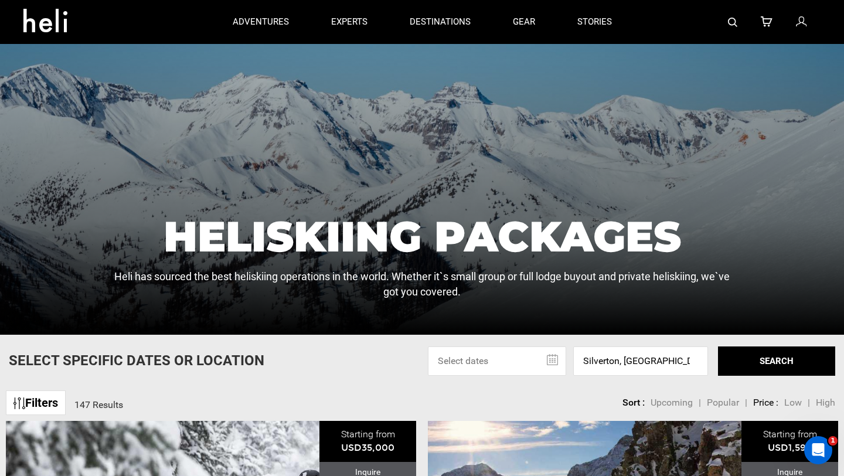
click at [777, 368] on button "SEARCH" at bounding box center [776, 360] width 117 height 29
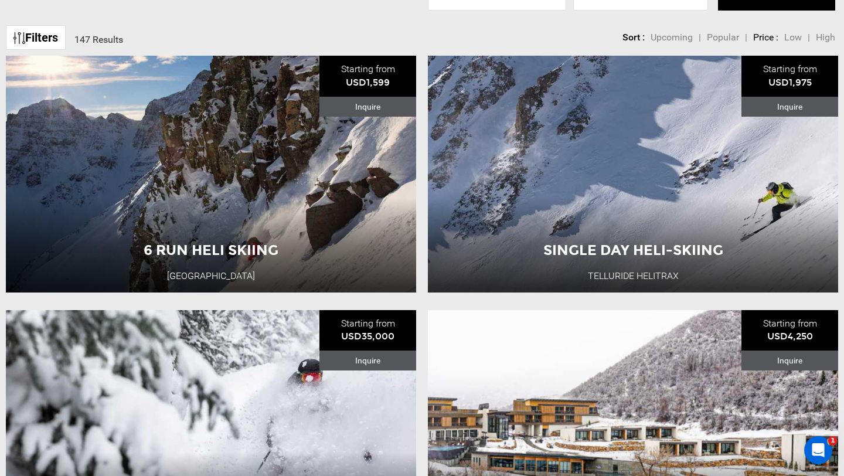
scroll to position [468, 0]
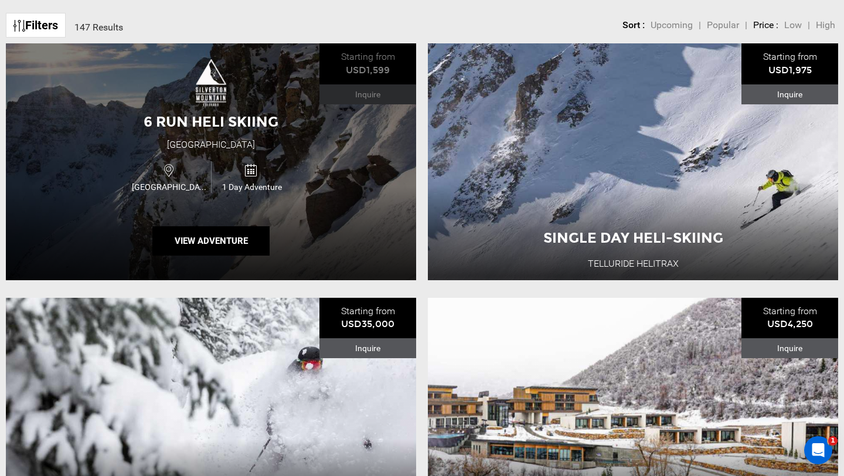
click at [272, 171] on div "1 Day Adventure" at bounding box center [252, 176] width 82 height 31
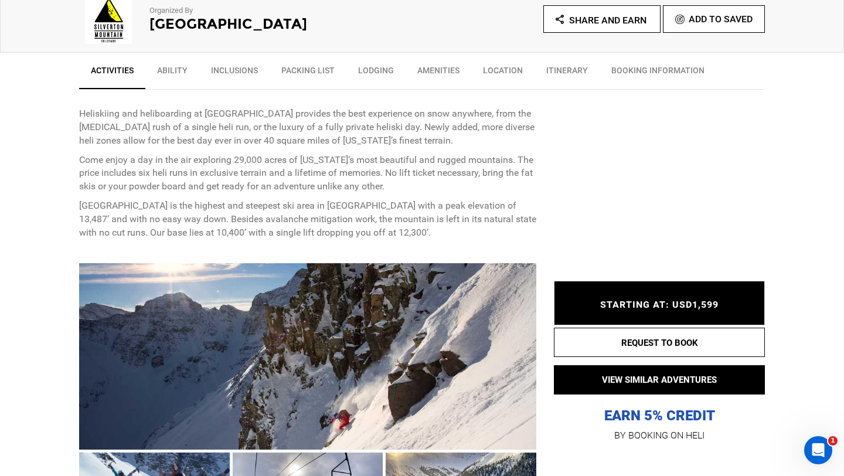
scroll to position [407, 0]
